Goal: Task Accomplishment & Management: Manage account settings

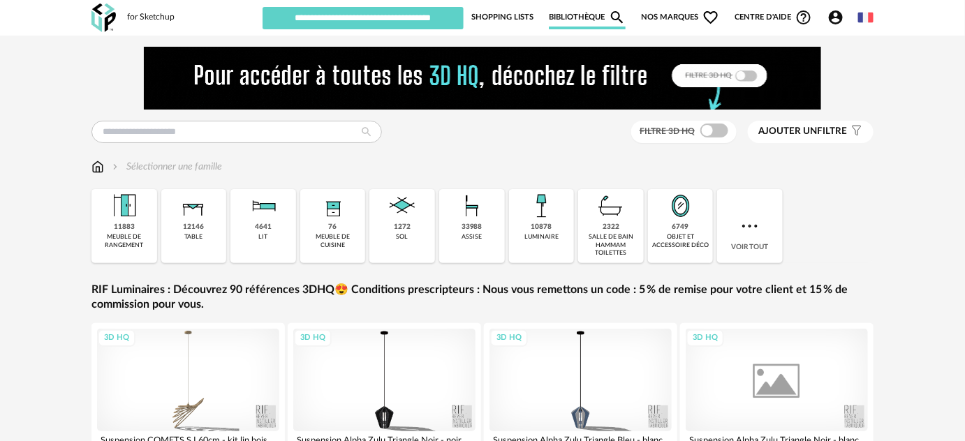
type input "**********"
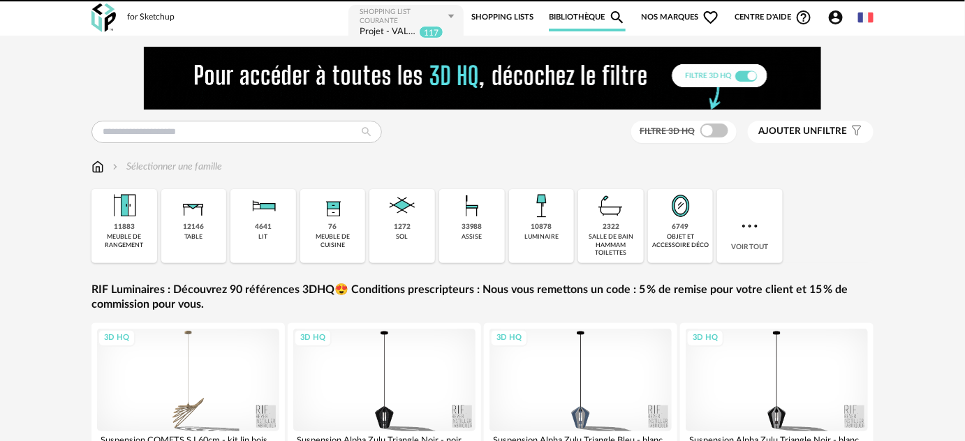
click at [514, 20] on link "Shopping Lists" at bounding box center [502, 17] width 62 height 28
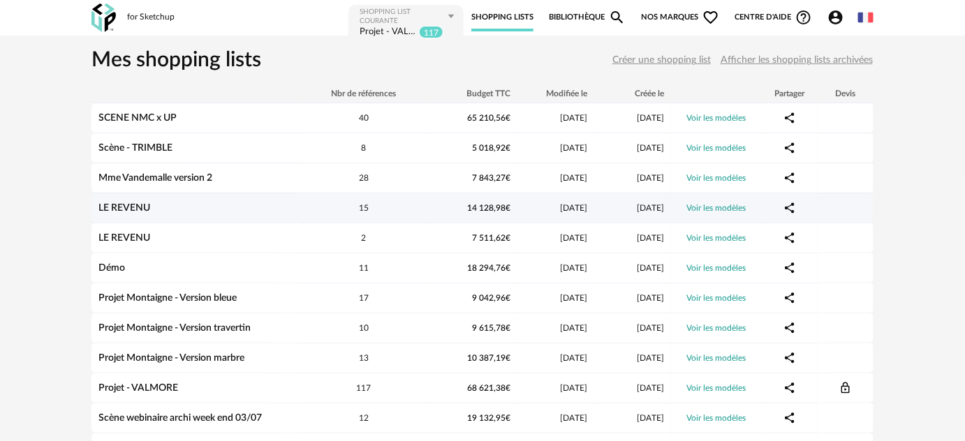
click at [140, 206] on link "LE REVENU" at bounding box center [124, 208] width 52 height 10
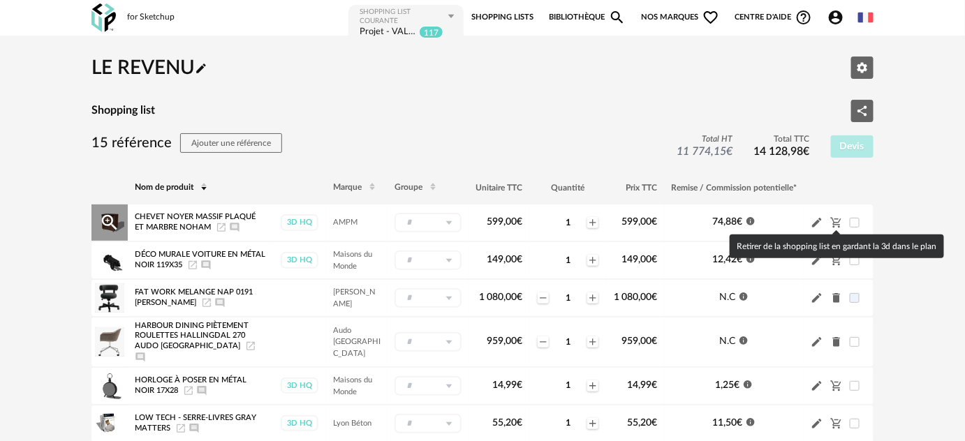
click at [836, 224] on icon "Cart Minus icon" at bounding box center [836, 222] width 10 height 10
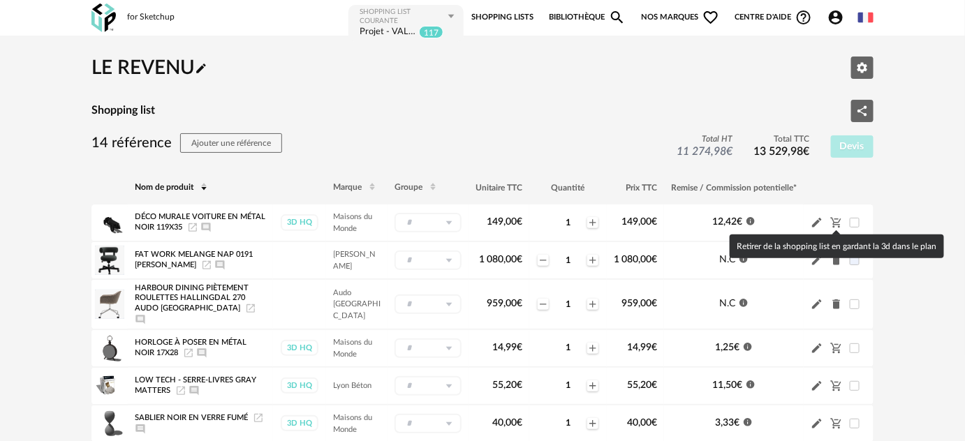
click at [836, 224] on icon "Cart Minus icon" at bounding box center [836, 222] width 10 height 10
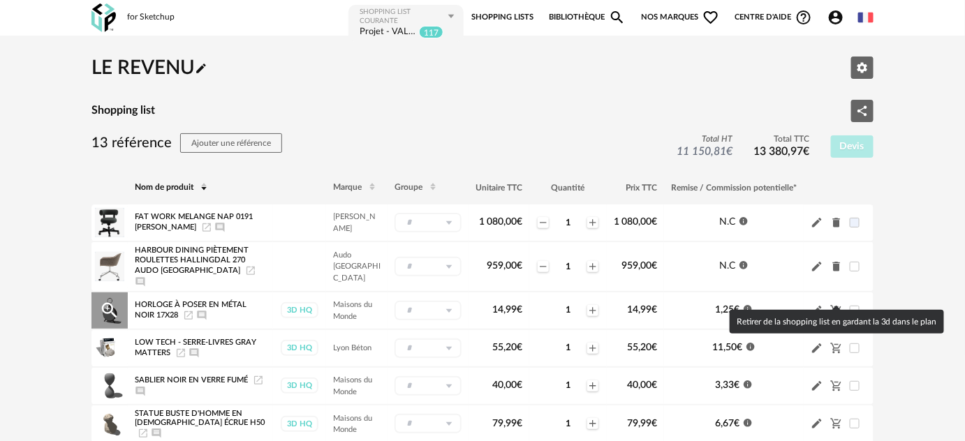
click at [838, 304] on icon "Cart Minus icon" at bounding box center [836, 310] width 13 height 13
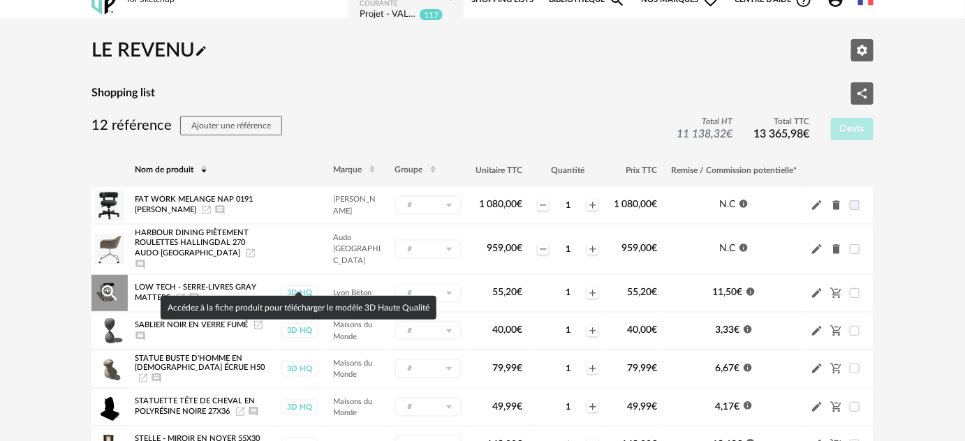
scroll to position [63, 0]
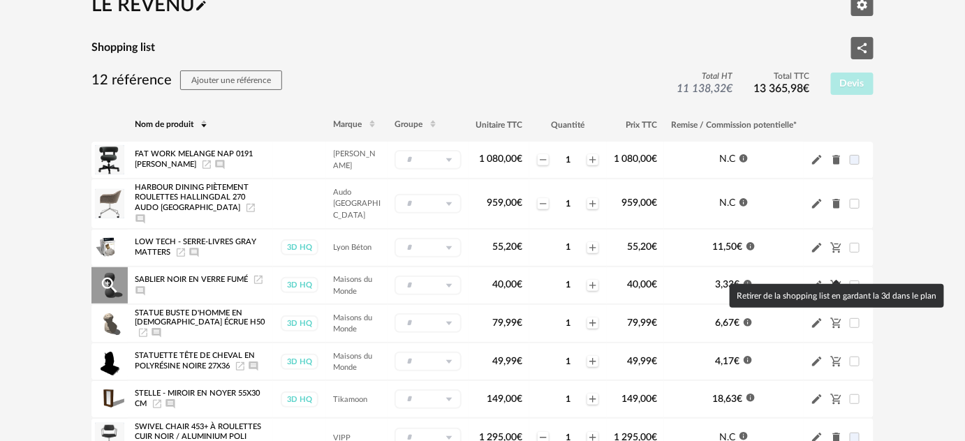
click at [833, 279] on icon "Cart Minus icon" at bounding box center [836, 285] width 13 height 13
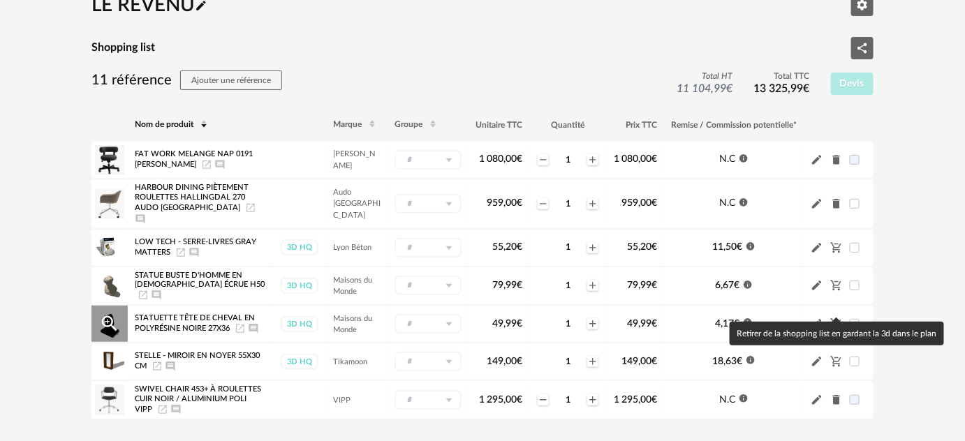
click at [830, 318] on icon "Cart Minus icon" at bounding box center [836, 324] width 13 height 13
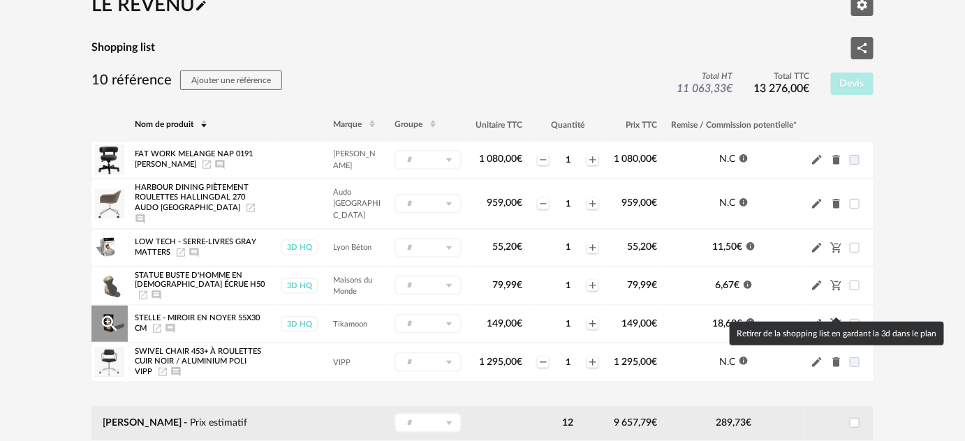
click at [834, 318] on icon "Cart Minus icon" at bounding box center [836, 324] width 13 height 13
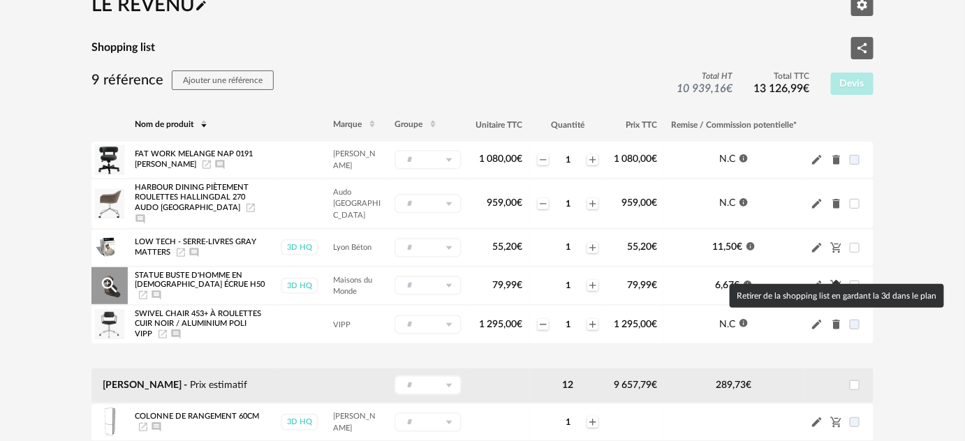
click at [832, 279] on icon "Cart Minus icon" at bounding box center [836, 285] width 13 height 13
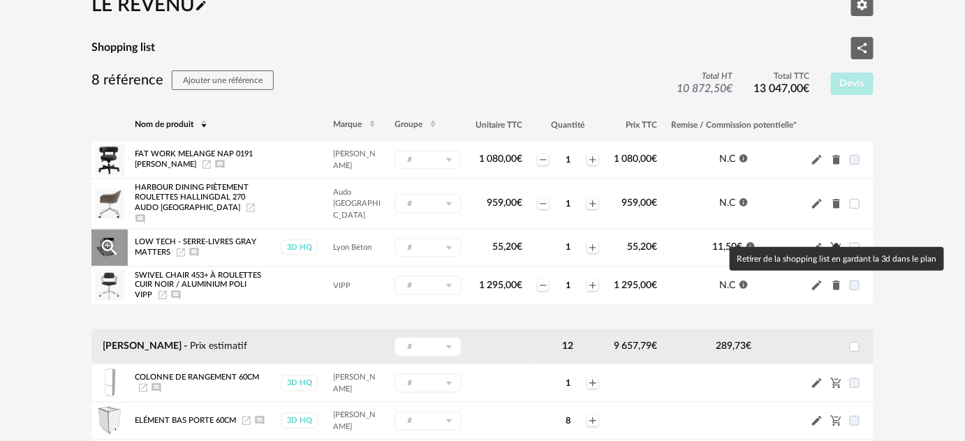
click at [836, 242] on icon "Cart Minus icon" at bounding box center [836, 247] width 10 height 10
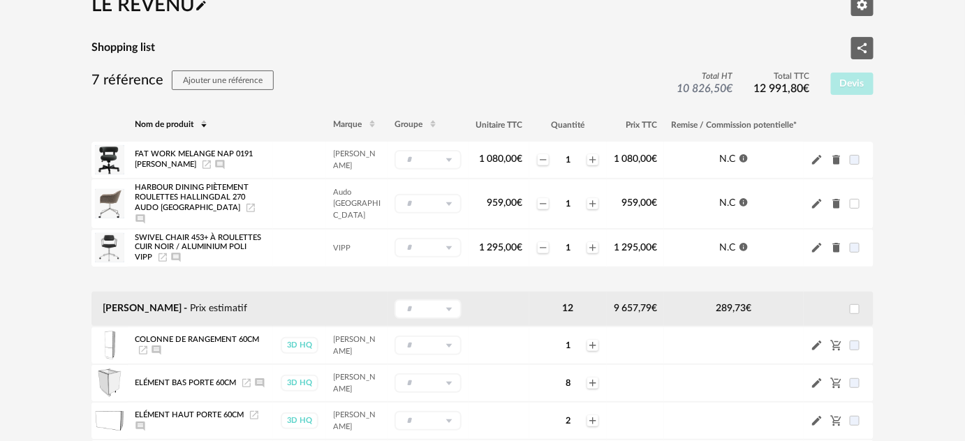
click at [587, 156] on icon "Plus icon" at bounding box center [592, 159] width 11 height 11
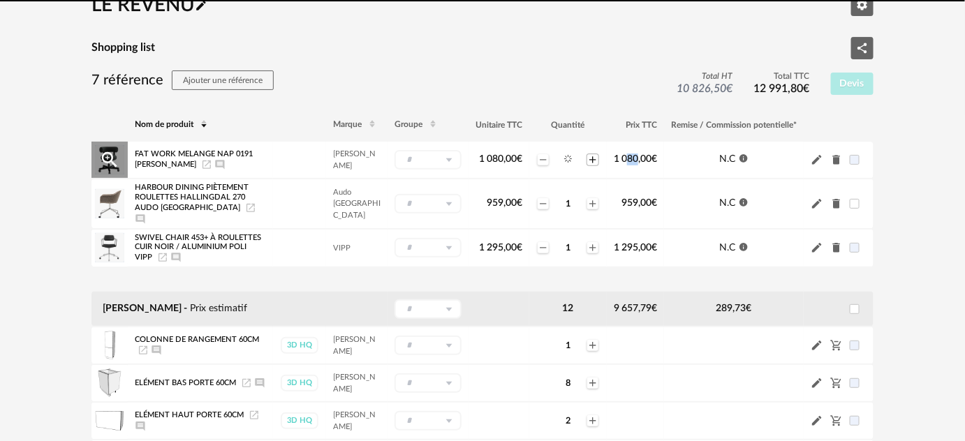
click at [587, 156] on icon "Plus icon" at bounding box center [592, 159] width 11 height 11
click at [590, 186] on td "Minus icon 1 Plus icon" at bounding box center [567, 204] width 77 height 50
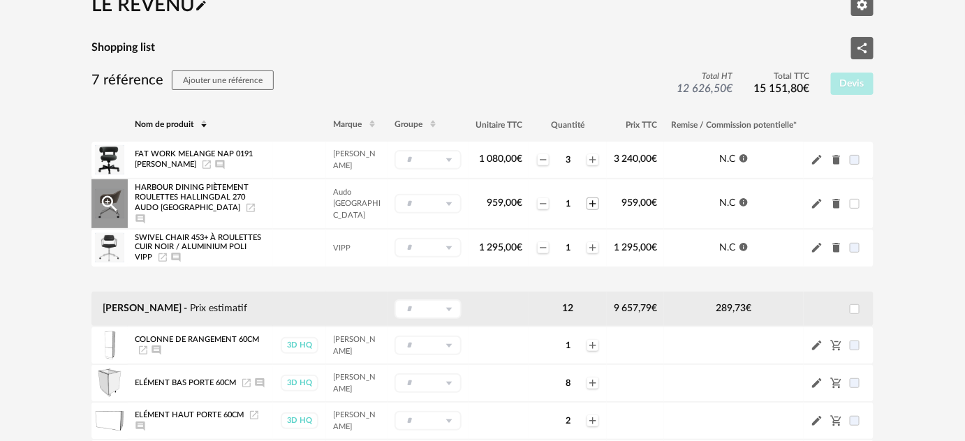
click at [589, 198] on icon "Plus icon" at bounding box center [592, 203] width 11 height 11
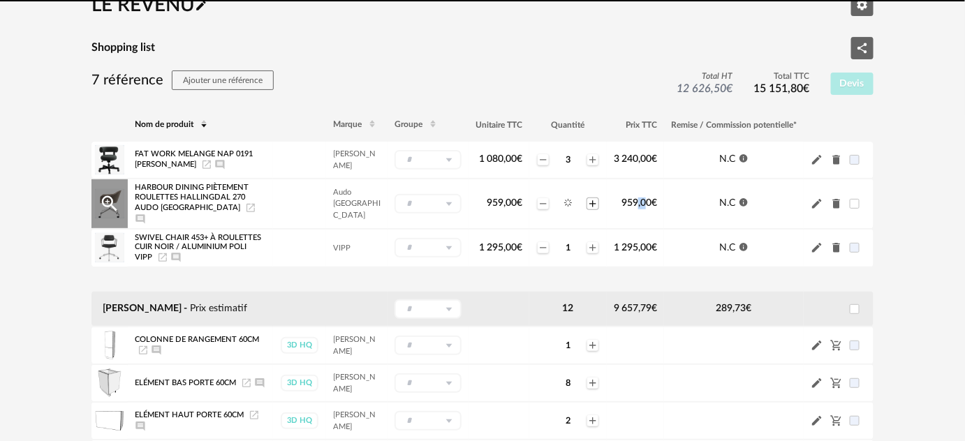
click at [589, 198] on icon "Plus icon" at bounding box center [592, 203] width 11 height 11
click at [590, 242] on icon "Plus icon" at bounding box center [592, 247] width 11 height 11
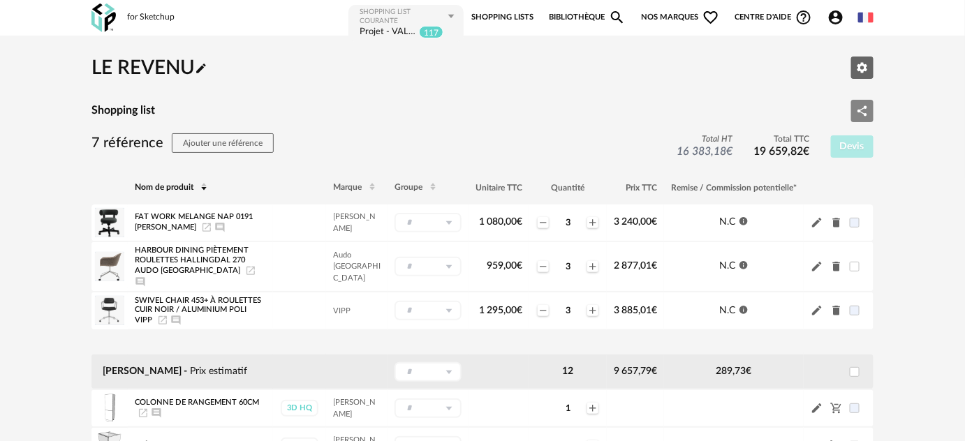
click at [859, 106] on icon "Share Variant icon" at bounding box center [862, 111] width 13 height 13
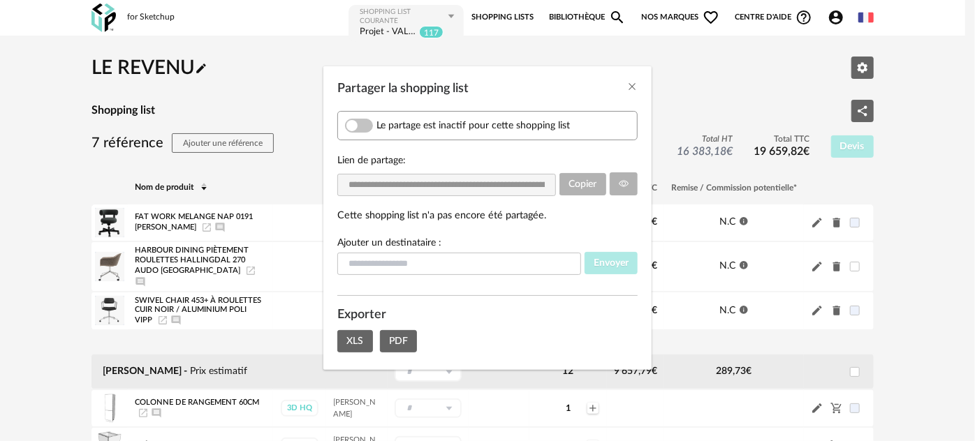
click at [371, 124] on span "Partager la shopping list" at bounding box center [359, 126] width 28 height 14
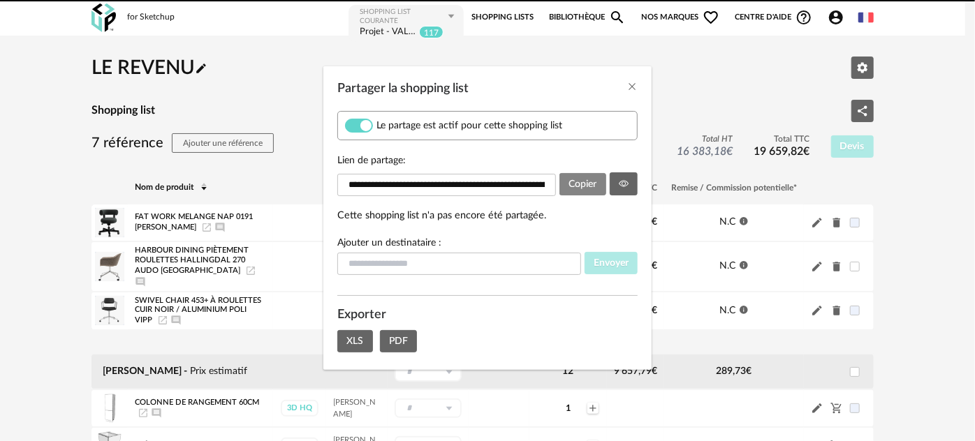
click at [577, 183] on span "Copier" at bounding box center [582, 184] width 28 height 10
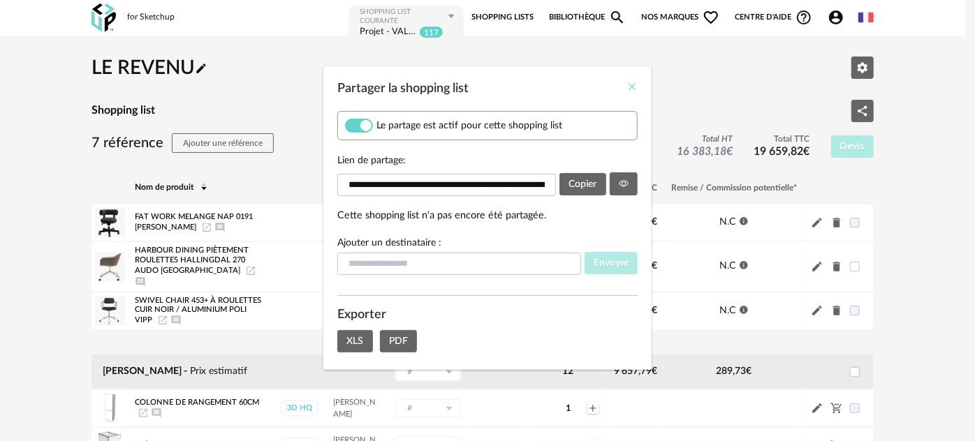
click at [633, 86] on icon "Close" at bounding box center [631, 86] width 11 height 11
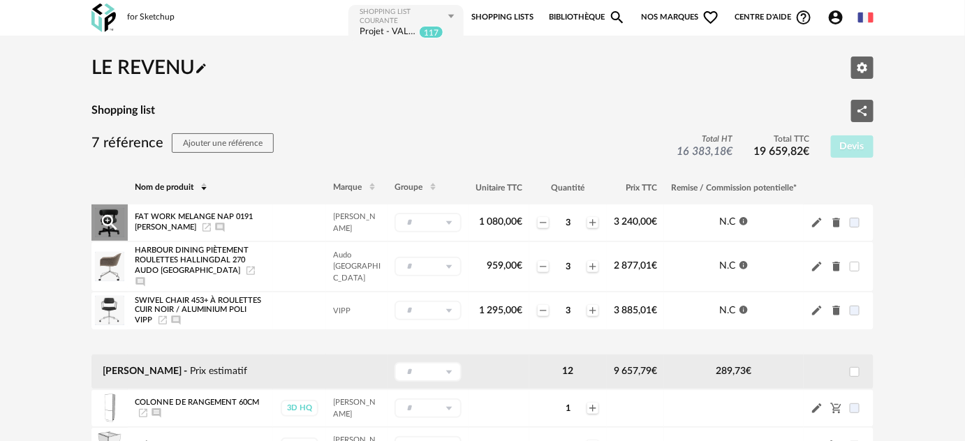
click at [201, 226] on icon "Launch icon" at bounding box center [206, 227] width 11 height 11
click at [246, 269] on icon "Launch icon" at bounding box center [250, 271] width 8 height 8
click at [165, 316] on icon "Launch icon" at bounding box center [162, 320] width 8 height 8
